Goal: Task Accomplishment & Management: Manage account settings

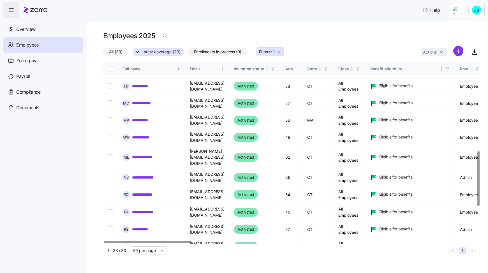
scroll to position [291, 0]
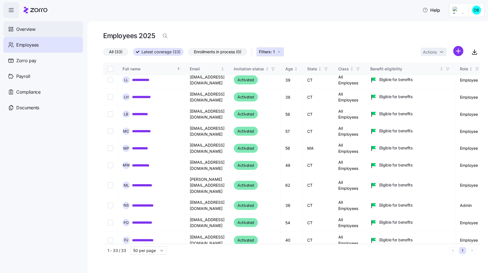
click at [25, 30] on span "Overview" at bounding box center [25, 29] width 19 height 7
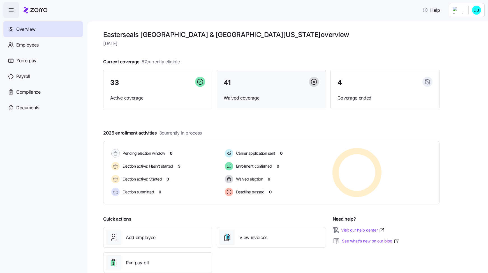
click at [241, 98] on span "Waived coverage" at bounding box center [271, 97] width 95 height 7
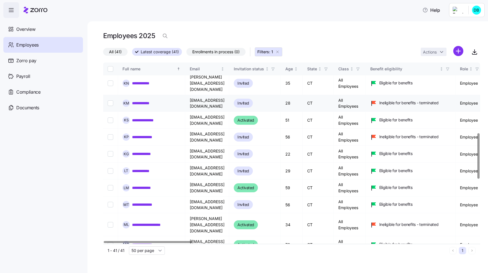
scroll to position [308, 0]
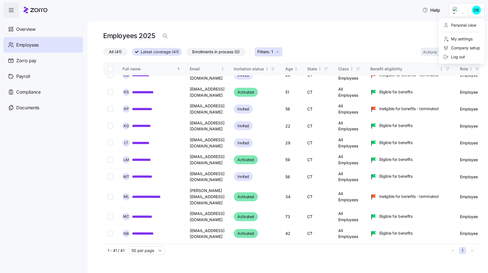
click at [474, 8] on html "**********" at bounding box center [244, 135] width 488 height 270
click at [458, 57] on div "Log out" at bounding box center [454, 57] width 22 height 6
